Goal: Information Seeking & Learning: Learn about a topic

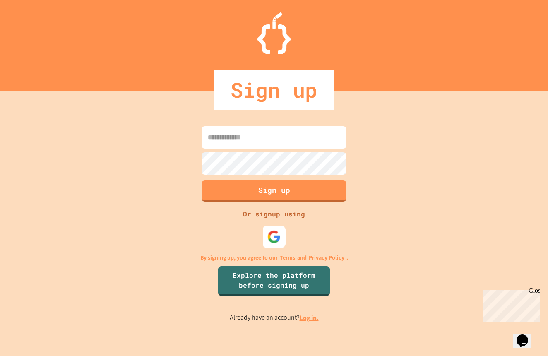
click at [278, 237] on img at bounding box center [274, 237] width 14 height 14
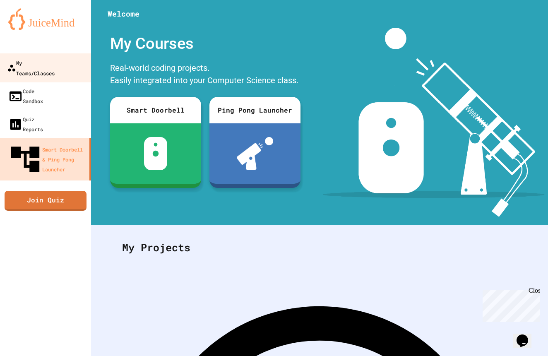
click at [55, 68] on div "My Teams/Classes" at bounding box center [31, 67] width 48 height 20
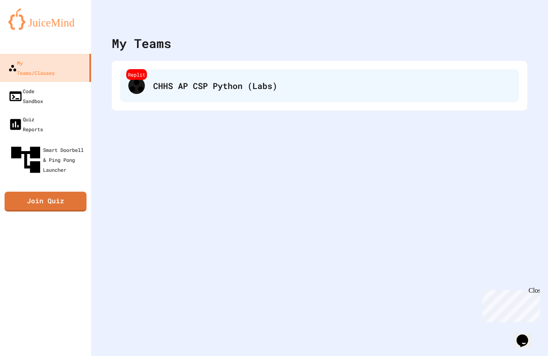
click at [189, 87] on div "CHHS AP CSP Python (Labs)" at bounding box center [331, 85] width 357 height 12
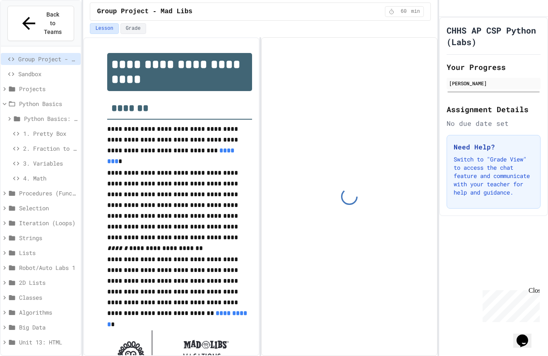
scroll to position [71, 0]
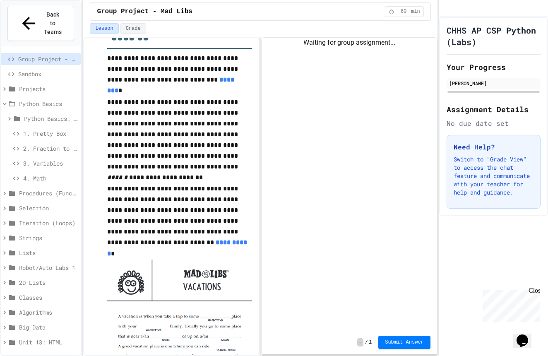
click at [54, 144] on span "2. Fraction to Decimal" at bounding box center [50, 148] width 54 height 9
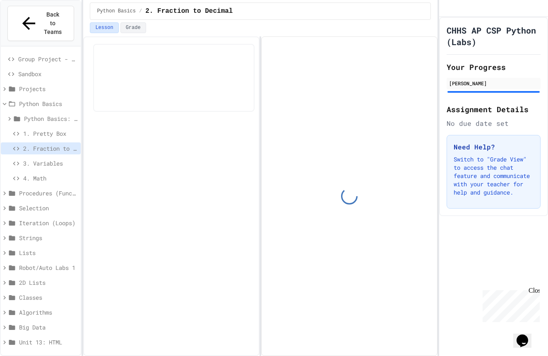
scroll to position [54, 0]
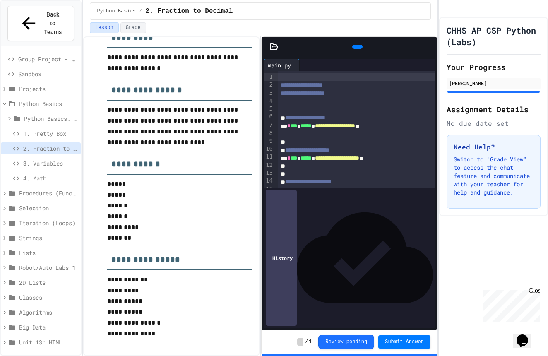
click at [59, 159] on span "3. Variables" at bounding box center [50, 163] width 54 height 9
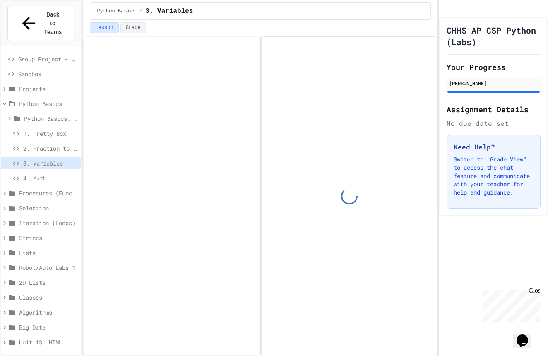
scroll to position [54, 0]
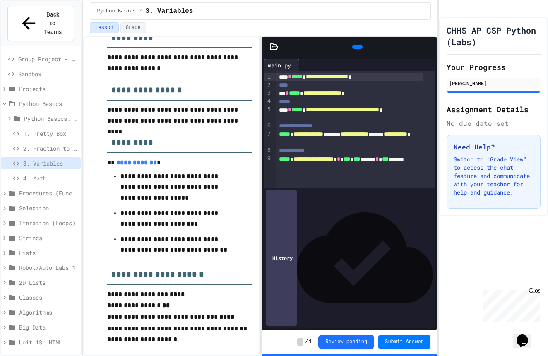
click at [356, 47] on icon at bounding box center [356, 47] width 0 height 0
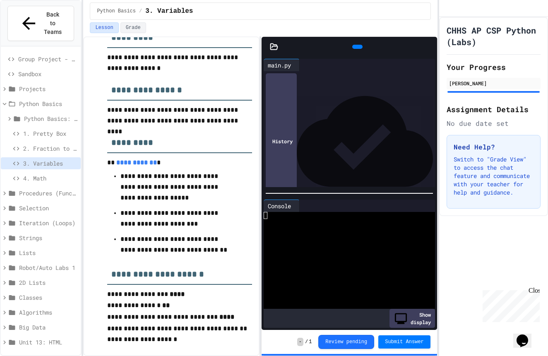
click at [359, 49] on div at bounding box center [357, 47] width 10 height 4
click at [333, 219] on div at bounding box center [341, 222] width 156 height 7
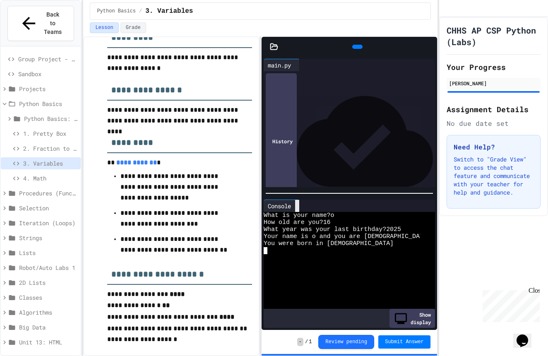
click at [299, 206] on div at bounding box center [297, 206] width 4 height 12
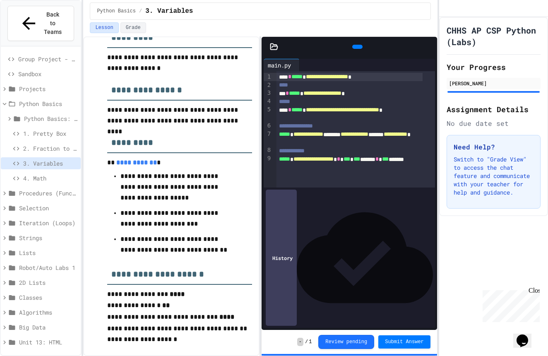
click at [55, 174] on span "4. Math" at bounding box center [50, 178] width 54 height 9
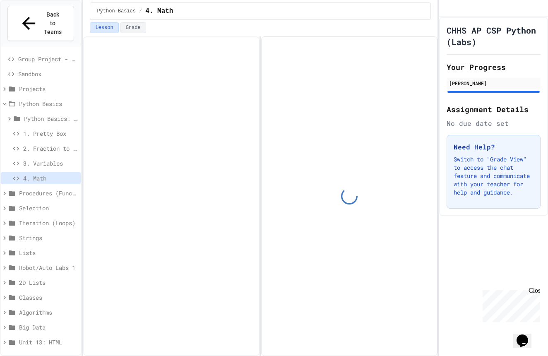
scroll to position [55, 0]
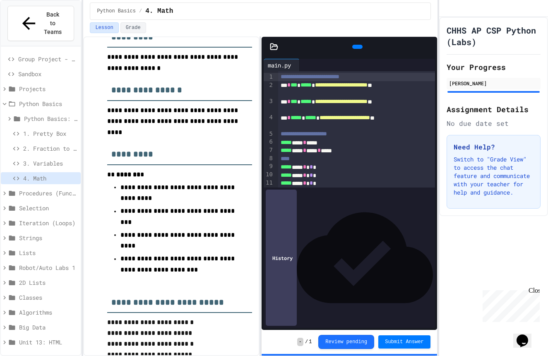
click at [357, 49] on div at bounding box center [357, 47] width 10 height 4
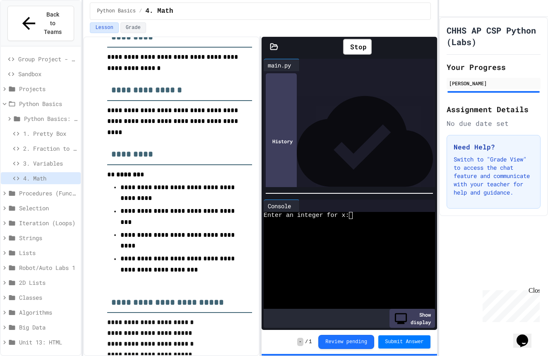
click at [353, 212] on div "Enter an integer for x:" at bounding box center [341, 215] width 156 height 7
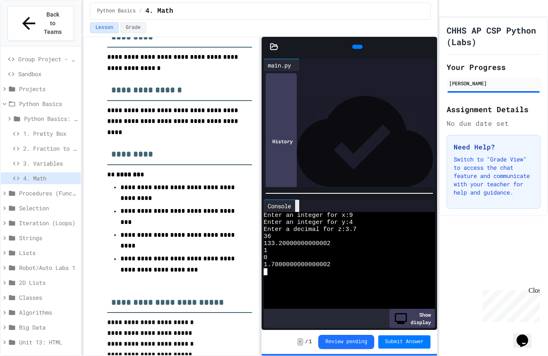
click at [298, 206] on div at bounding box center [297, 206] width 4 height 12
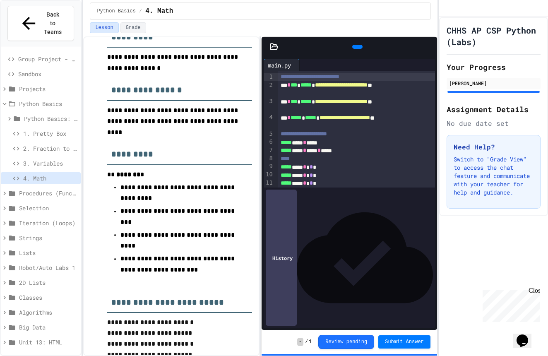
click at [34, 159] on span "3. Variables" at bounding box center [50, 163] width 54 height 9
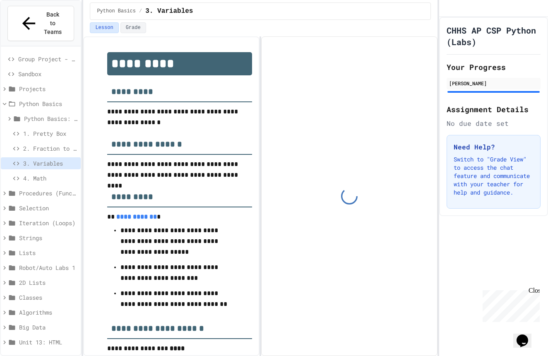
scroll to position [54, 0]
